Goal: Information Seeking & Learning: Learn about a topic

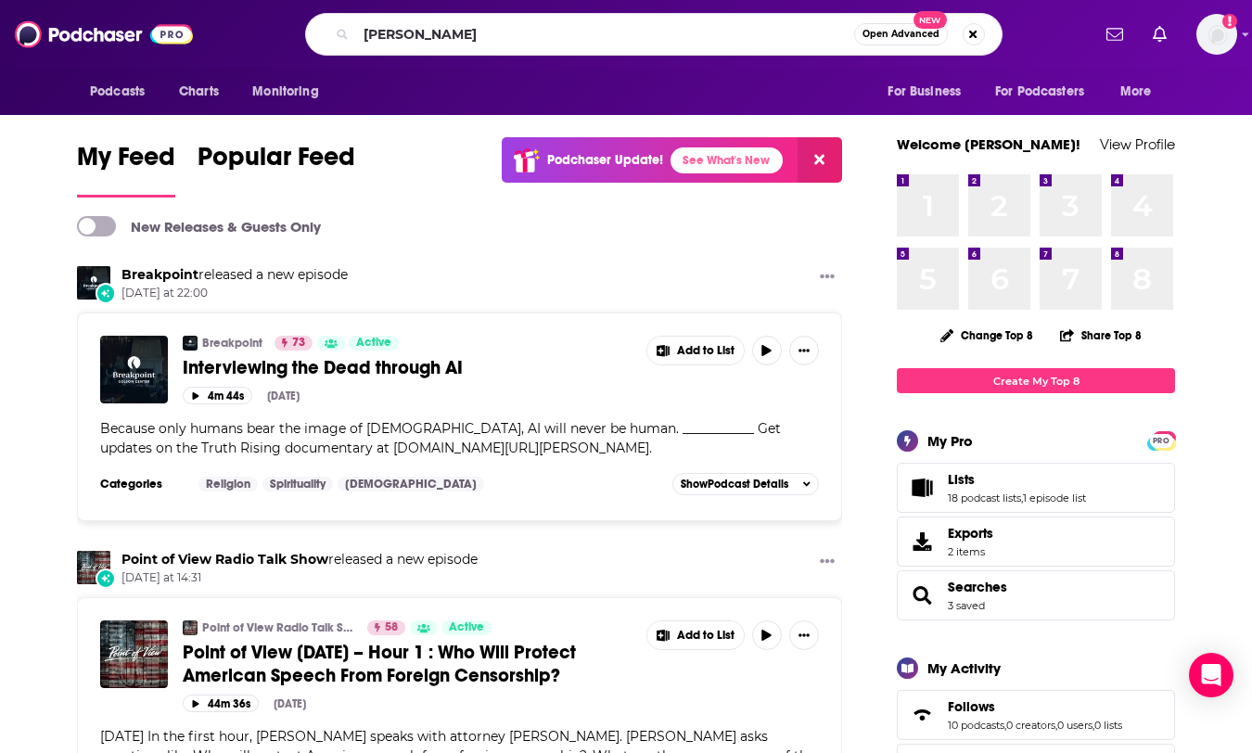
type input "[PERSON_NAME]"
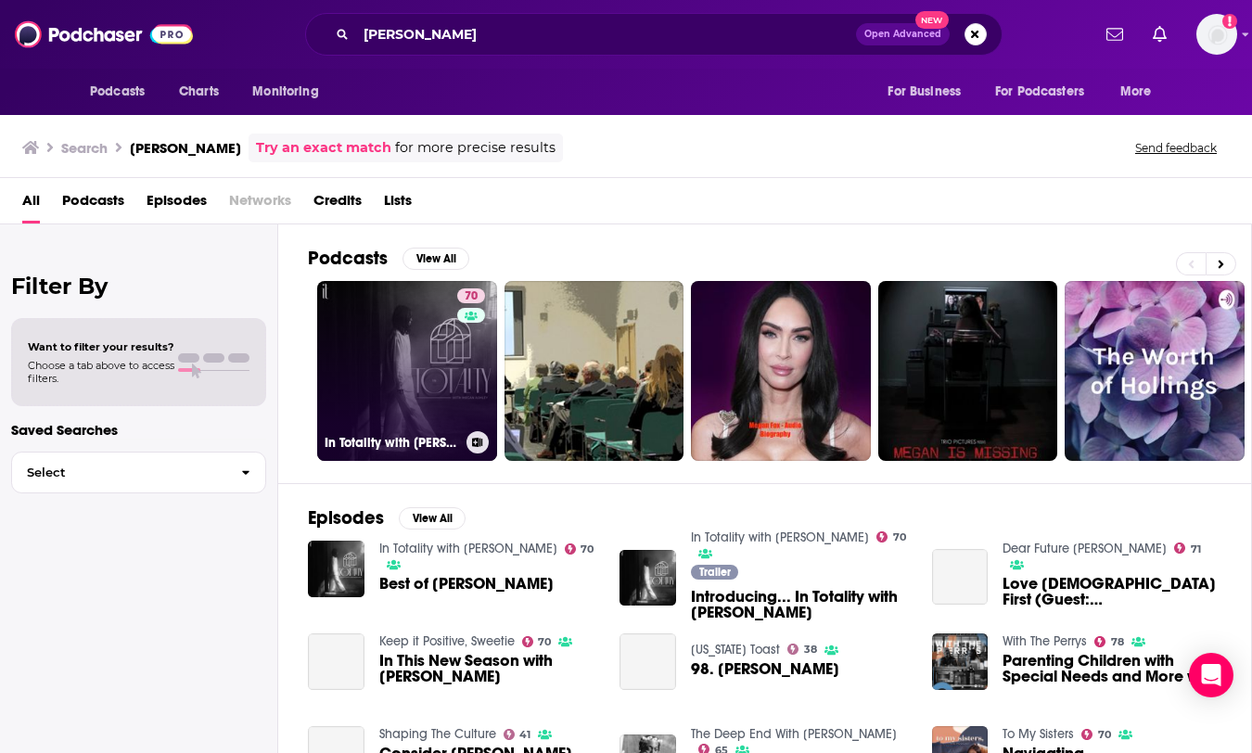
click at [449, 403] on link "70 In Totality with [PERSON_NAME]" at bounding box center [407, 371] width 180 height 180
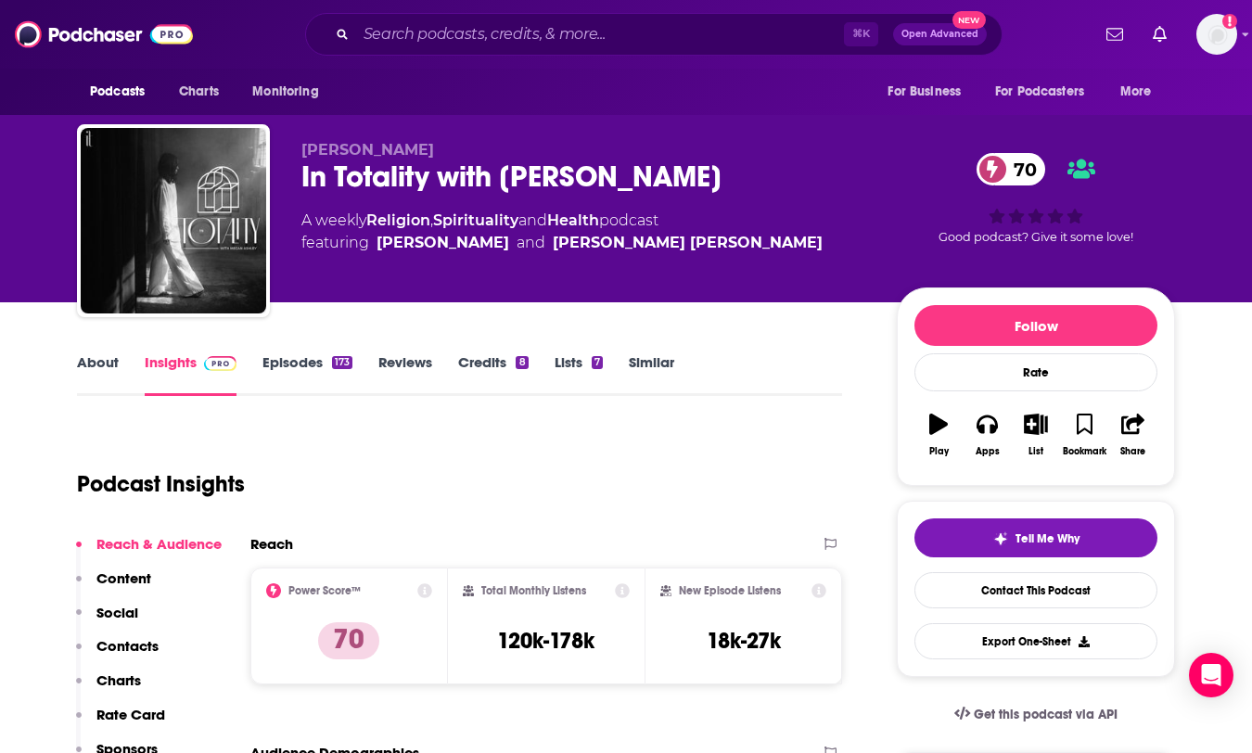
click at [307, 365] on link "Episodes 173" at bounding box center [307, 374] width 90 height 43
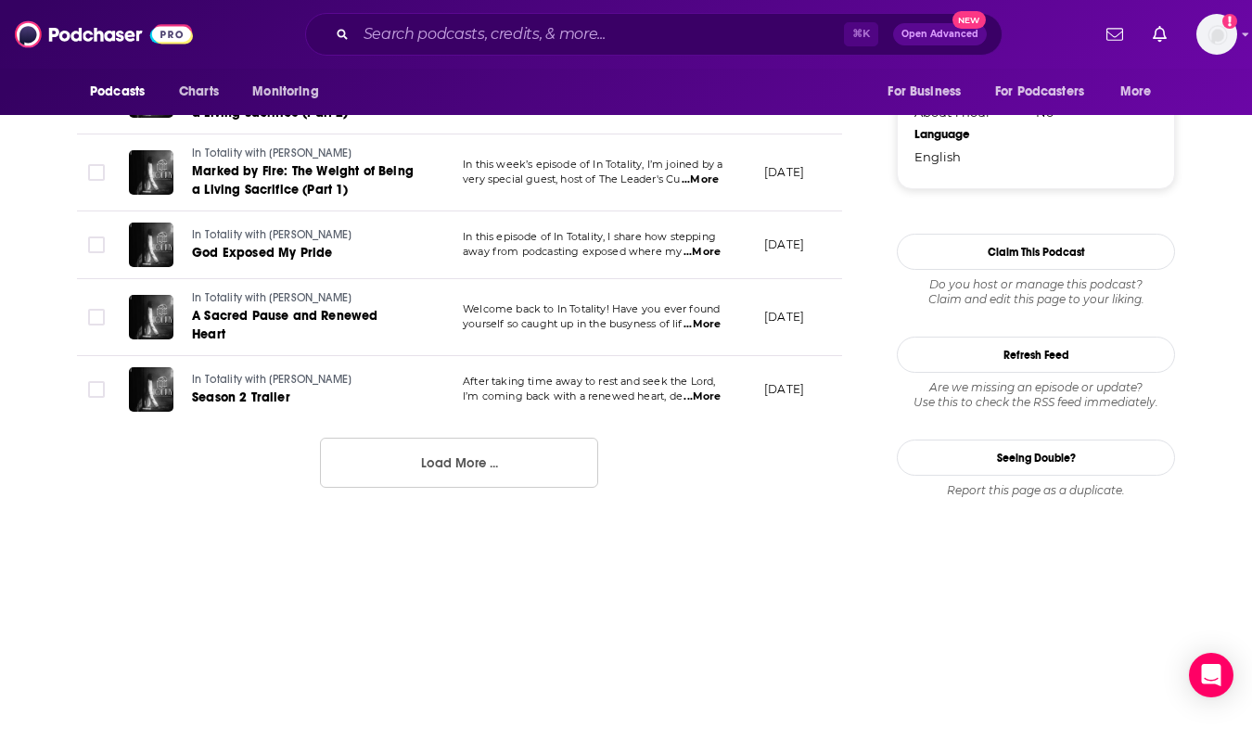
scroll to position [2011, 0]
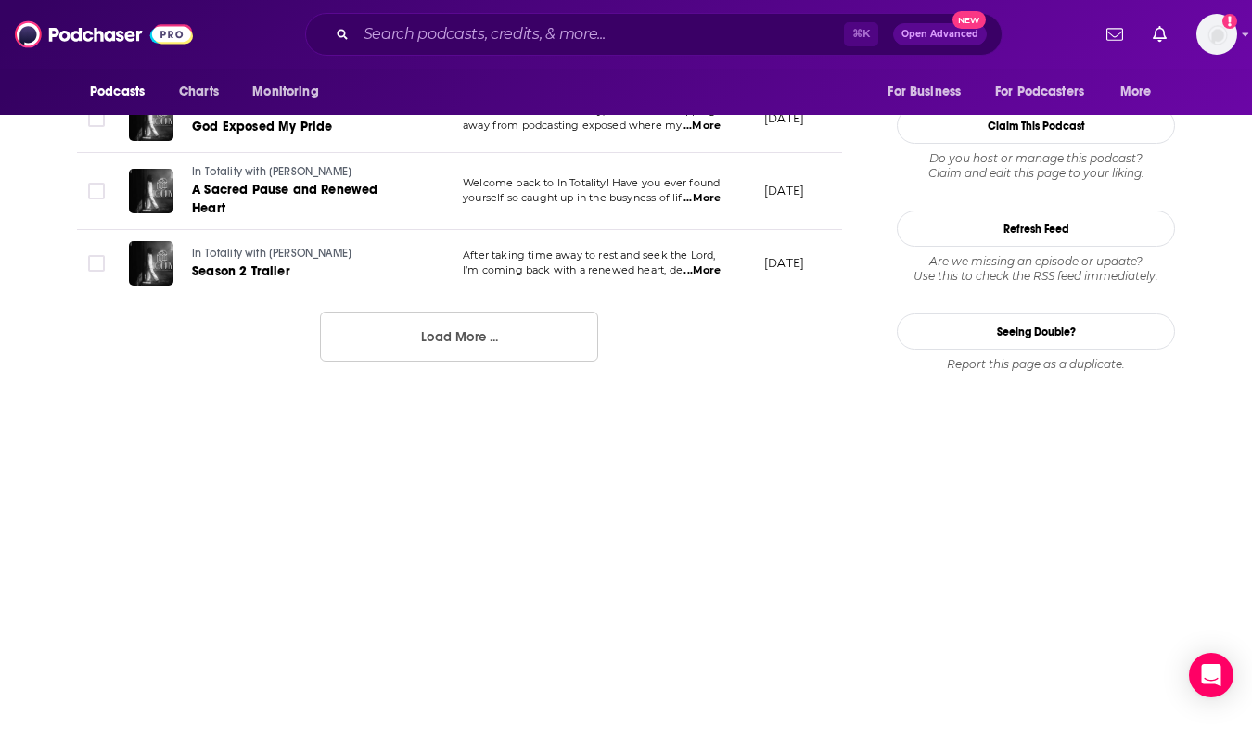
click at [488, 317] on button "Load More ..." at bounding box center [459, 337] width 278 height 50
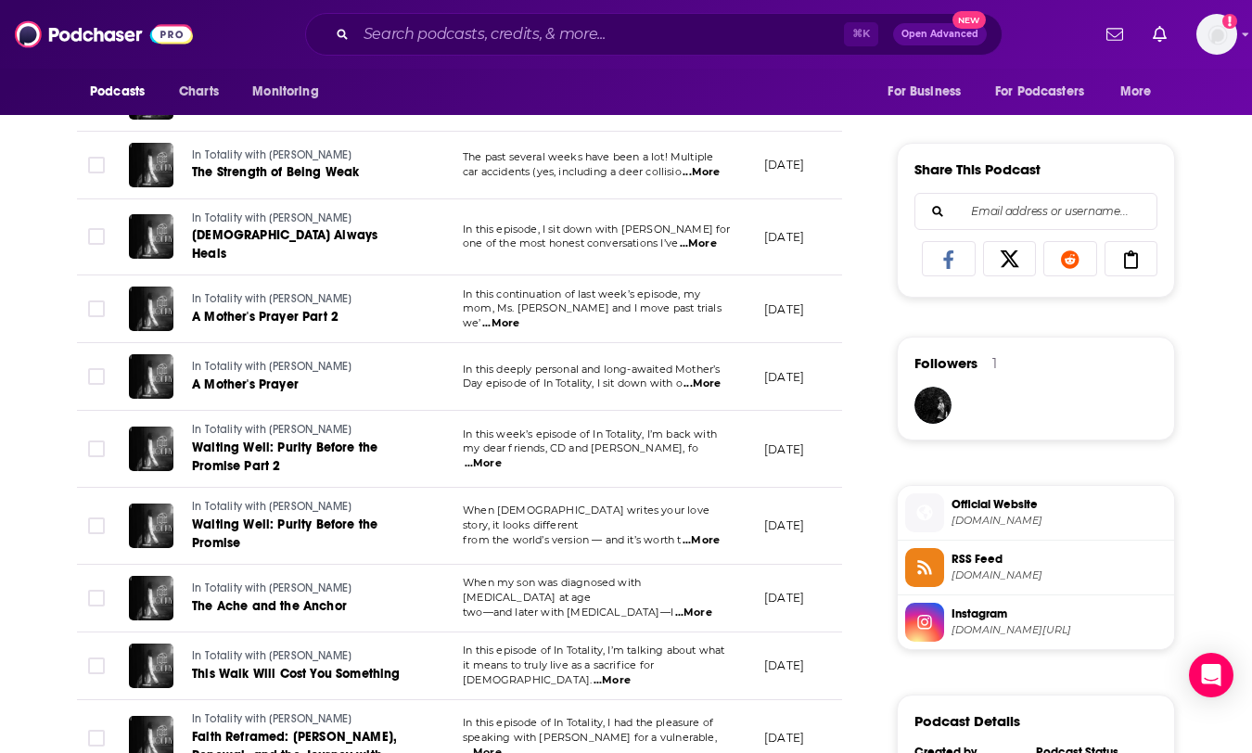
scroll to position [0, 0]
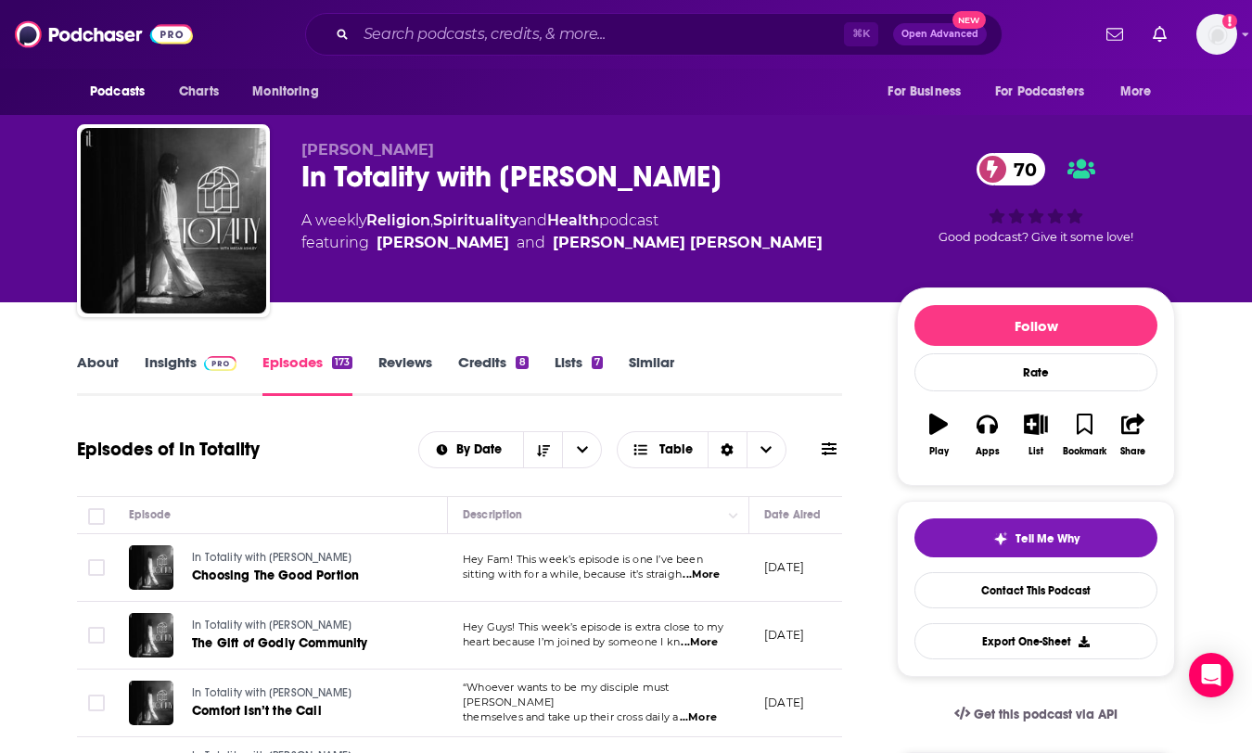
click at [100, 360] on link "About" at bounding box center [98, 374] width 42 height 43
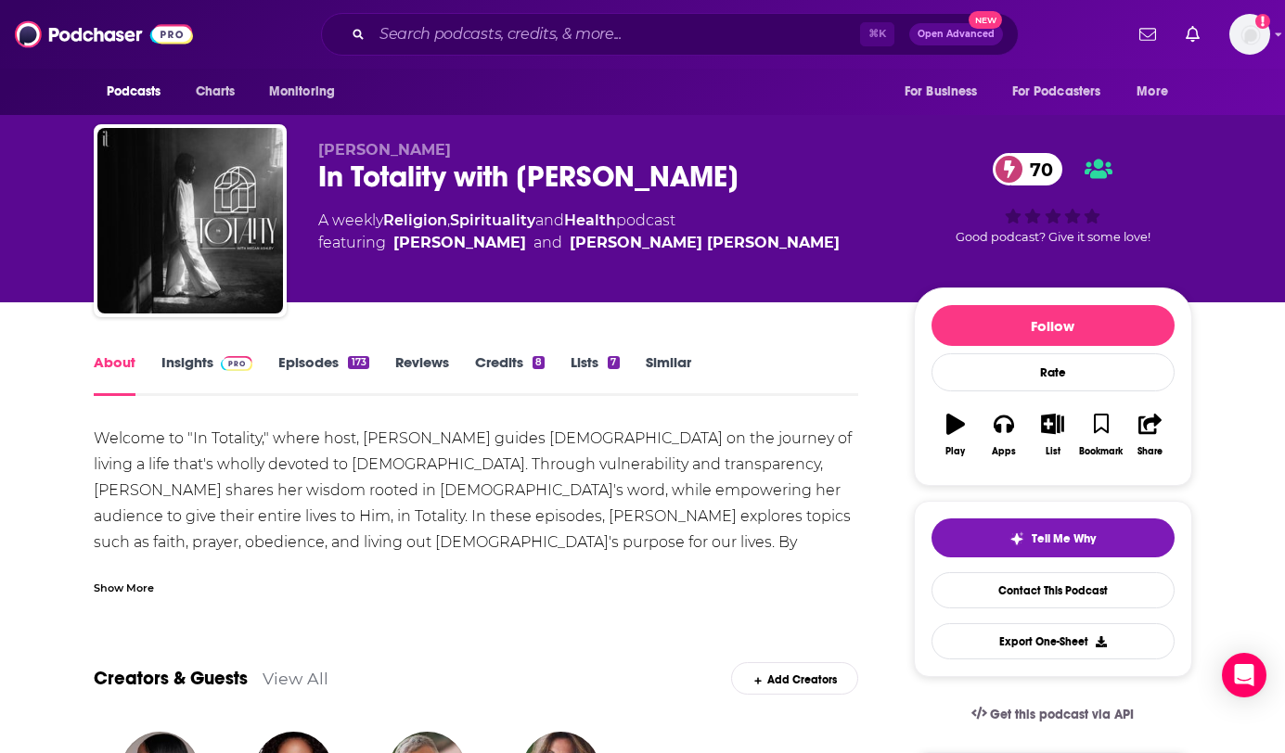
click at [192, 362] on link "Insights" at bounding box center [207, 374] width 92 height 43
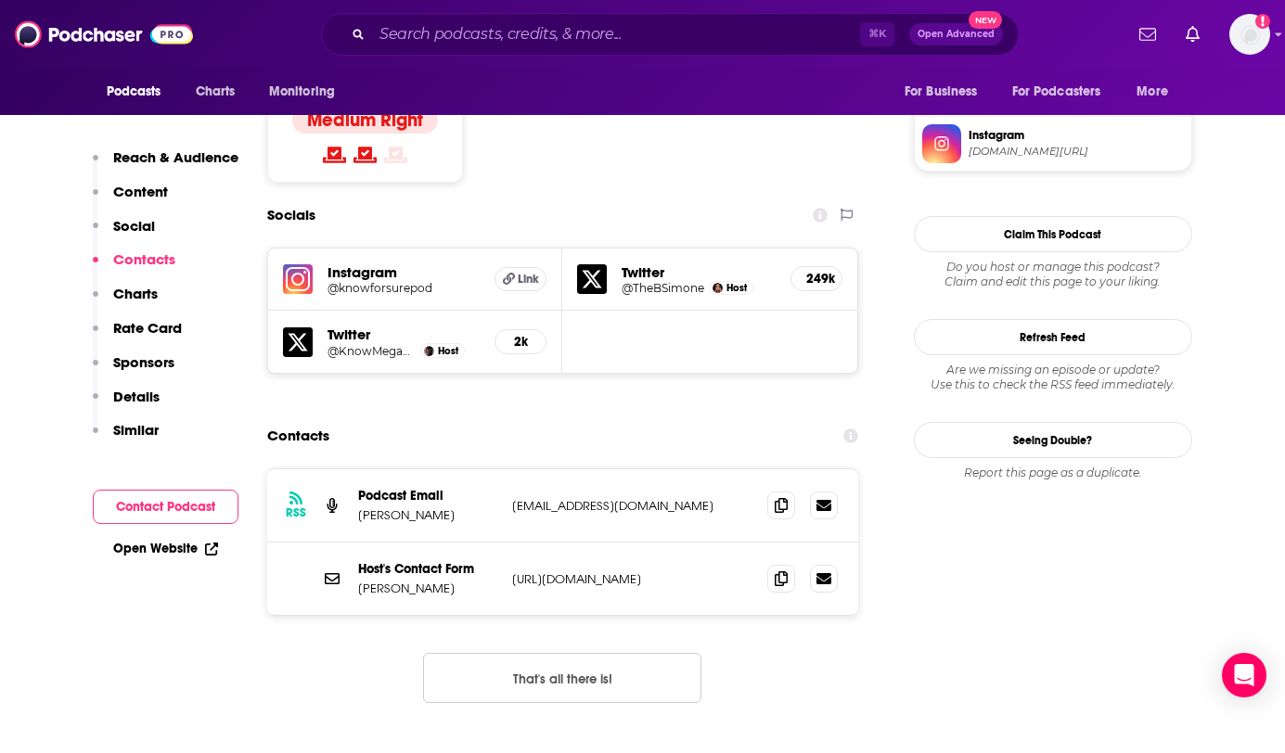
scroll to position [1579, 0]
